Goal: Task Accomplishment & Management: Manage account settings

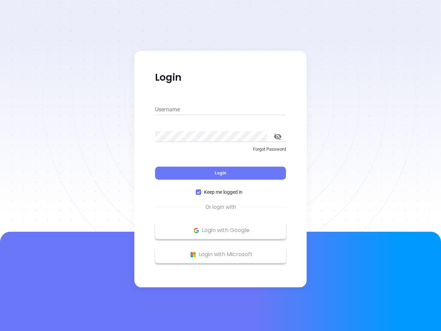
click at [221, 166] on div "Login" at bounding box center [220, 168] width 131 height 21
click at [221, 110] on input "Username" at bounding box center [220, 109] width 131 height 11
click at [278, 137] on icon "toggle password visibility" at bounding box center [278, 136] width 8 height 7
click at [221, 173] on span "Login" at bounding box center [221, 173] width 12 height 6
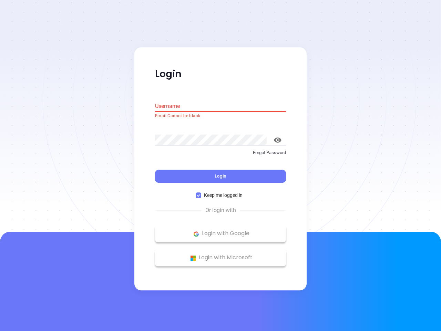
click at [221, 192] on span "Keep me logged in" at bounding box center [223, 196] width 44 height 8
click at [201, 193] on input "Keep me logged in" at bounding box center [199, 196] width 6 height 6
checkbox input "false"
click at [221, 230] on p "Login with Google" at bounding box center [221, 234] width 124 height 10
click at [221, 255] on p "Login with Microsoft" at bounding box center [221, 258] width 124 height 10
